Goal: Transaction & Acquisition: Book appointment/travel/reservation

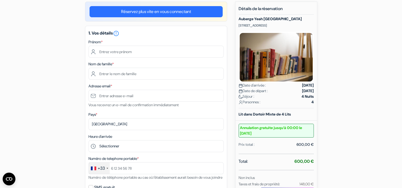
scroll to position [48, 0]
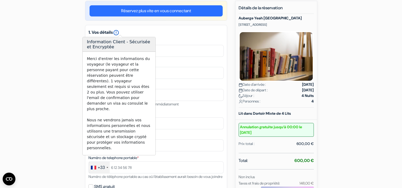
click at [119, 33] on icon "error_outline" at bounding box center [116, 32] width 6 height 6
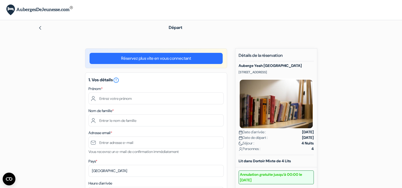
drag, startPoint x: 302, startPoint y: 71, endPoint x: 235, endPoint y: 71, distance: 67.7
click at [235, 71] on div "Nouvelle Réservation Détails de la réservation Auberge Yeah Barcelona [STREET_A…" at bounding box center [276, 185] width 82 height 274
copy p "[STREET_ADDRESS]"
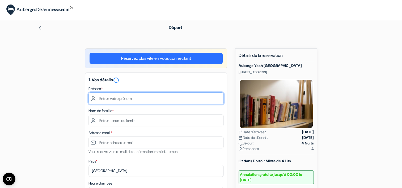
click at [146, 103] on input "text" at bounding box center [155, 98] width 135 height 12
type input "[PERSON_NAME]"
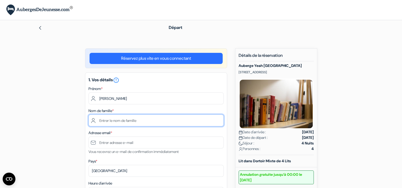
type input "ROBIQUET"
type input "[PERSON_NAME][EMAIL_ADDRESS][DOMAIN_NAME]"
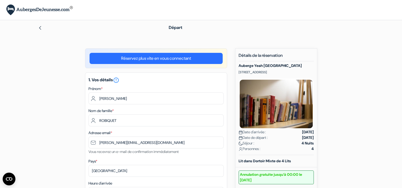
type input "0674914198"
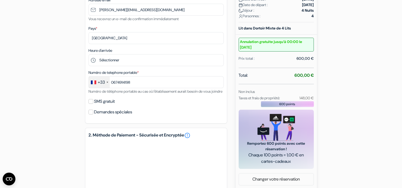
scroll to position [136, 0]
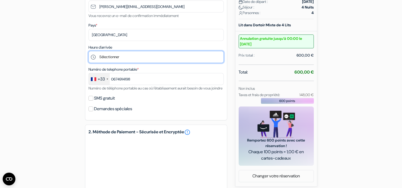
click at [154, 57] on select "Sélectionner 15:00 16:00 17:00 18:00 19:00 20:00 21:00 22:00 23:00" at bounding box center [155, 57] width 135 height 12
select select "17"
click at [88, 51] on select "Sélectionner 15:00 16:00 17:00 18:00 19:00 20:00 21:00 22:00 23:00" at bounding box center [155, 57] width 135 height 12
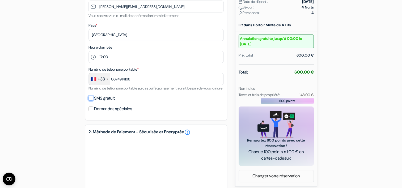
click at [89, 101] on input "SMS gratuit" at bounding box center [90, 98] width 5 height 5
checkbox input "true"
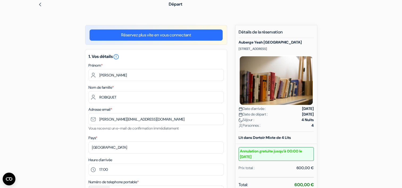
scroll to position [38, 0]
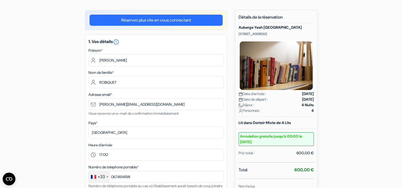
click at [304, 123] on div "Lit dans Dortoir Mixte de 4 Lits" at bounding box center [275, 123] width 81 height 6
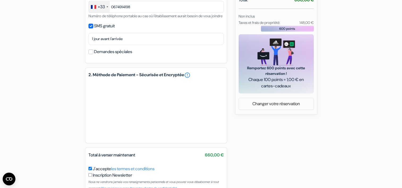
scroll to position [246, 0]
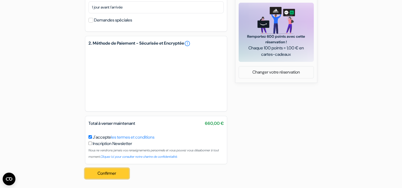
click at [98, 173] on button "Confirmer Loading..." at bounding box center [107, 173] width 44 height 10
click at [108, 178] on button "Confirmer Loading..." at bounding box center [107, 173] width 44 height 10
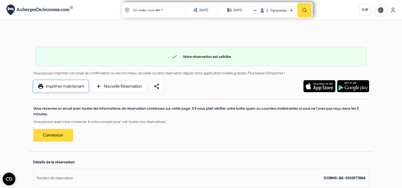
click at [72, 87] on link "print Imprimer maintenant" at bounding box center [60, 86] width 55 height 12
